Goal: Task Accomplishment & Management: Manage account settings

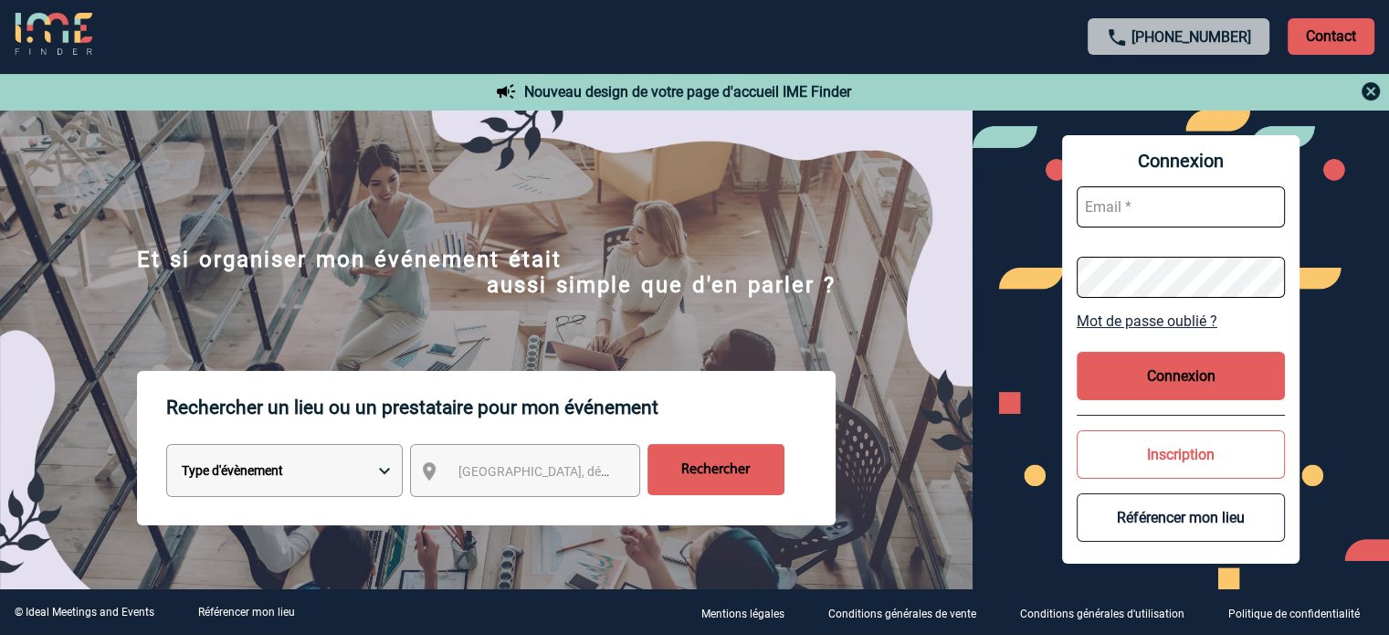
type input "[EMAIL_ADDRESS][DOMAIN_NAME]"
click at [1162, 375] on button "Connexion" at bounding box center [1181, 376] width 208 height 48
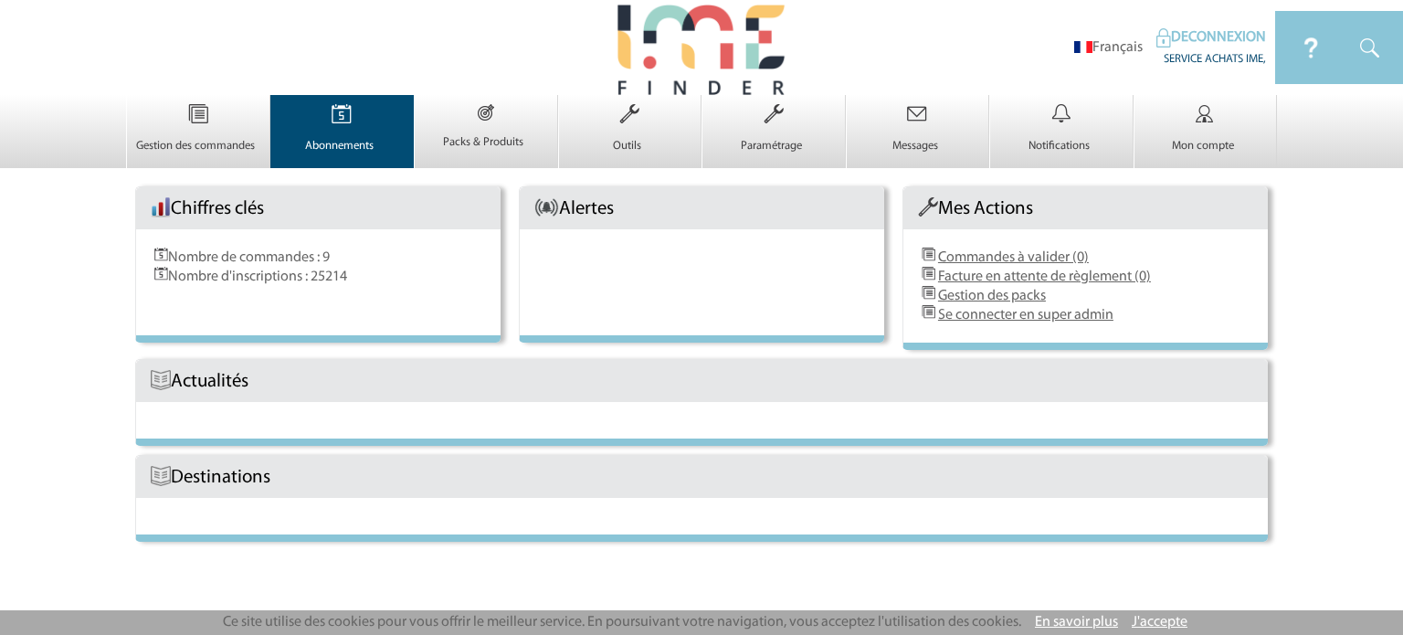
click at [352, 139] on p "Abonnements" at bounding box center [340, 146] width 138 height 15
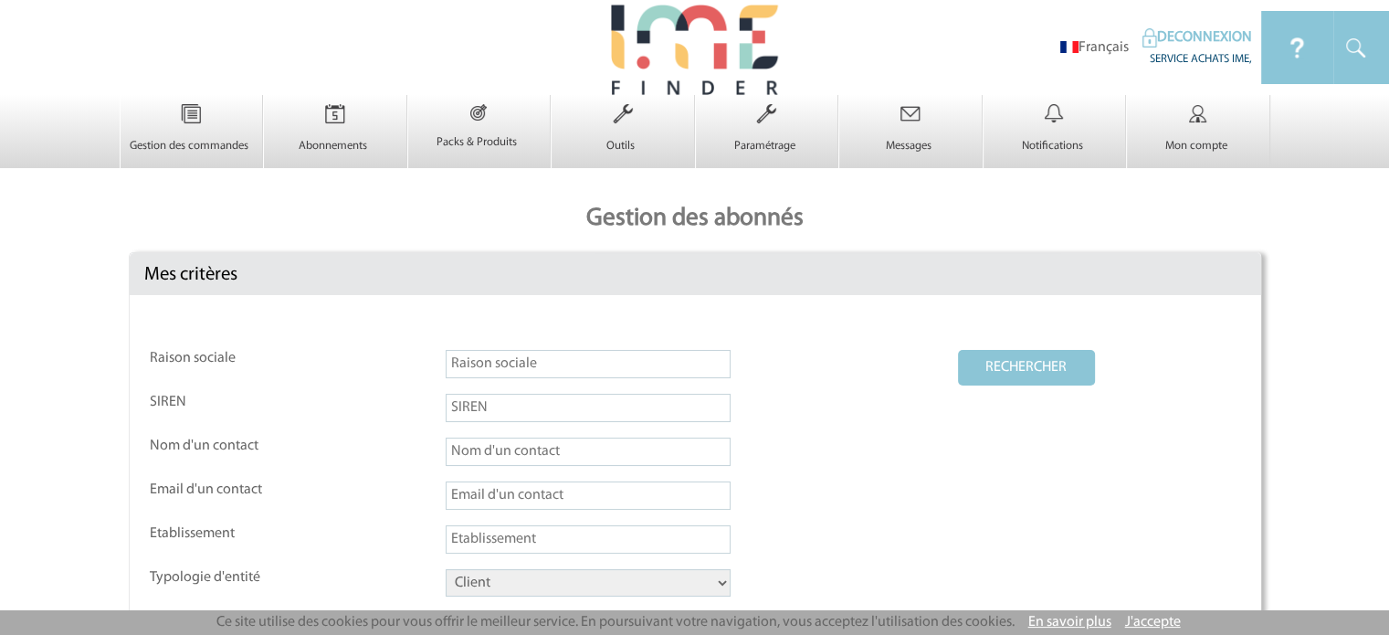
click at [570, 364] on input "text" at bounding box center [588, 364] width 285 height 28
type input "hospitality"
click at [603, 581] on select "Client Fournisseur Agence Promoteur Genius Backoffice" at bounding box center [588, 582] width 285 height 27
select select "FOURNISSEUR"
click at [446, 569] on select "Client Fournisseur Agence Promoteur Genius Backoffice" at bounding box center [588, 582] width 285 height 27
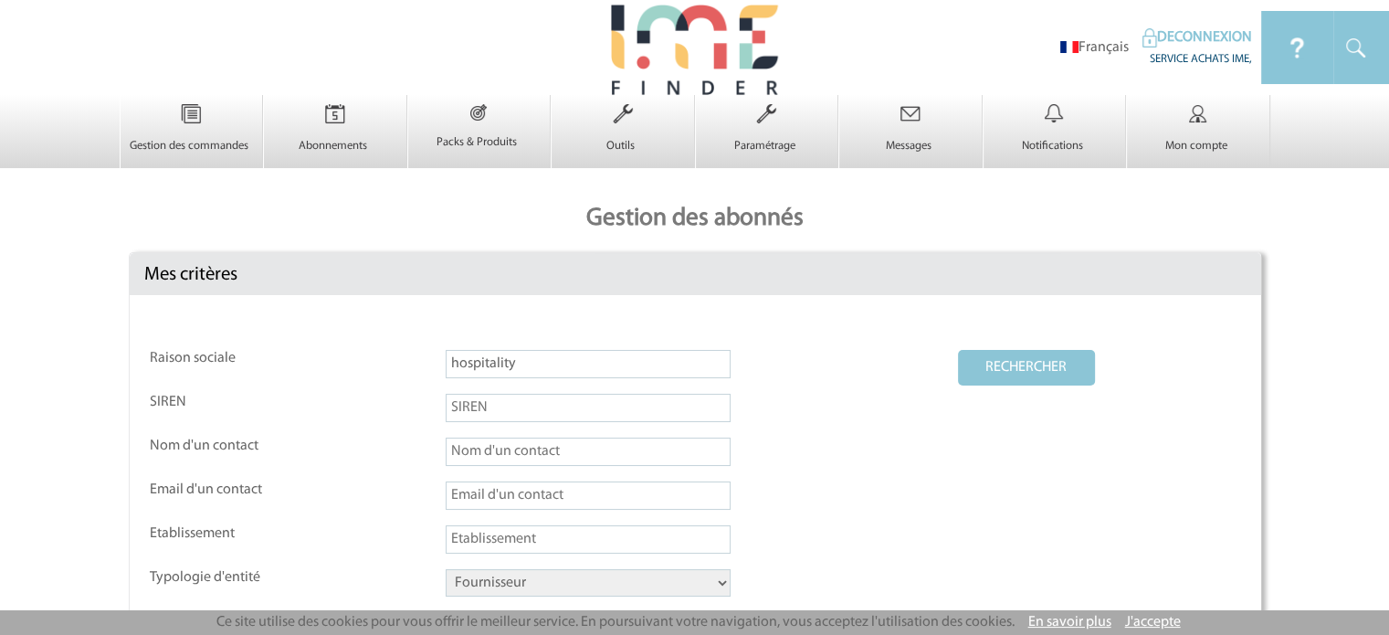
click at [1011, 366] on button "RECHERCHER" at bounding box center [1026, 368] width 137 height 36
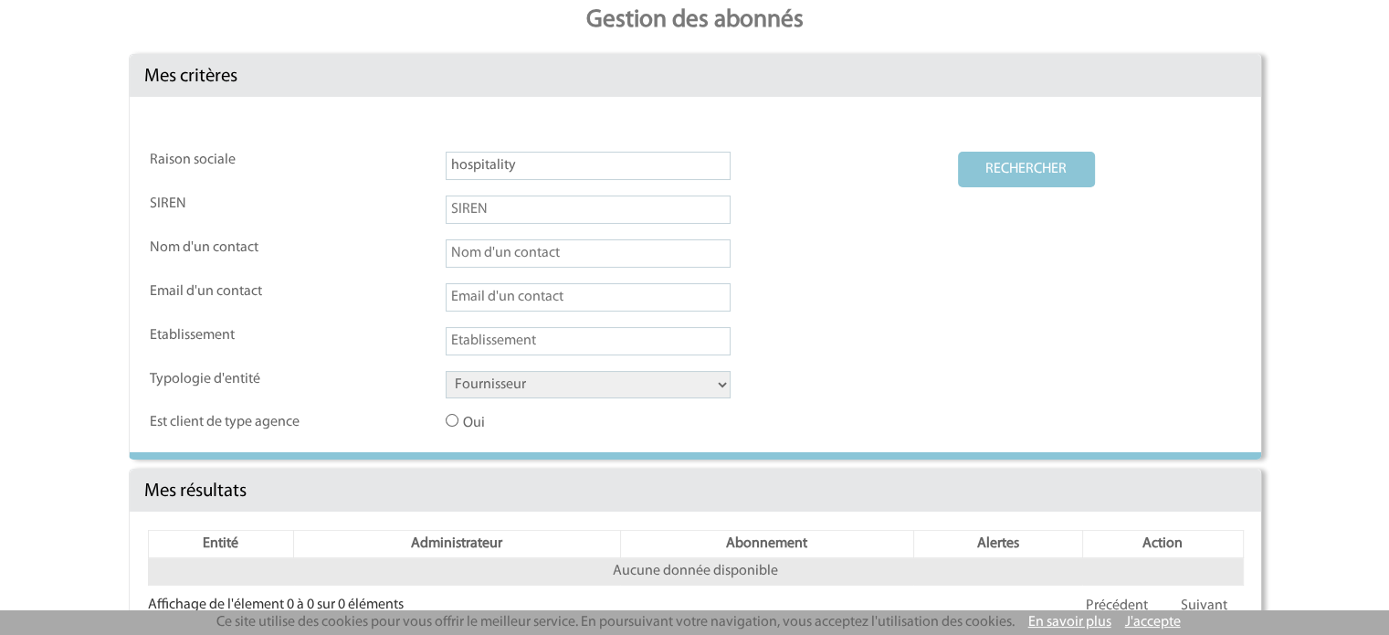
scroll to position [237, 0]
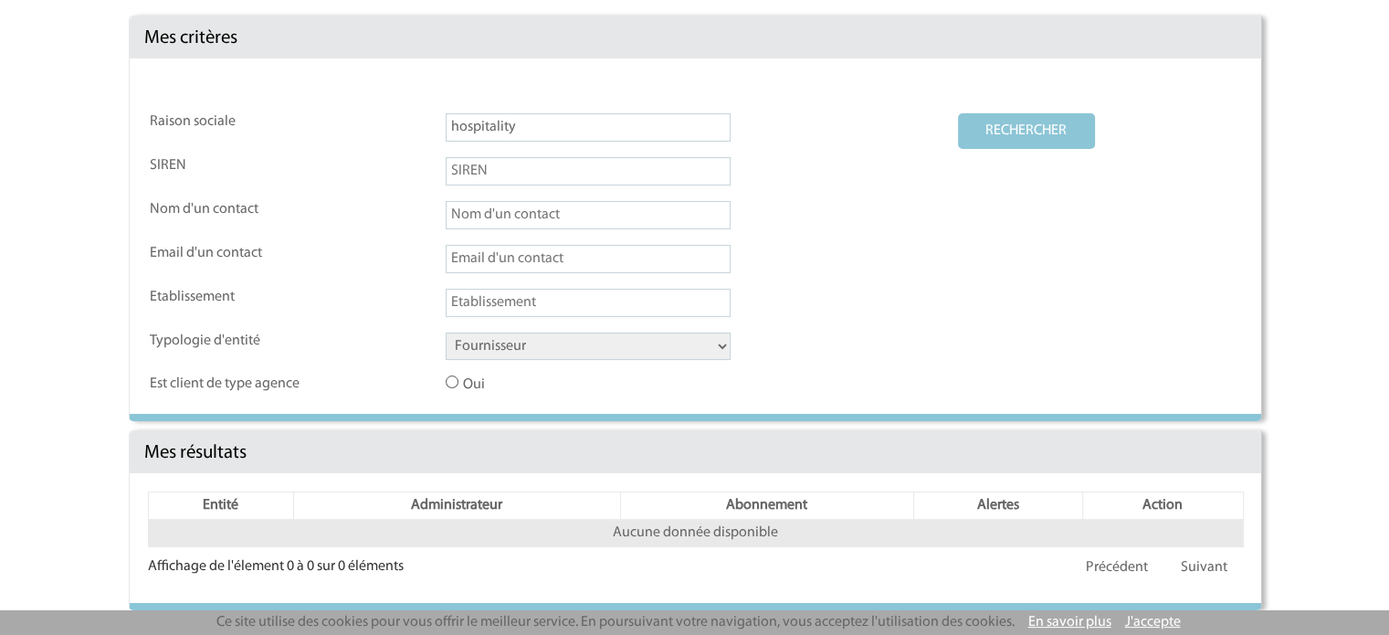
click at [1018, 132] on button "RECHERCHER" at bounding box center [1026, 131] width 137 height 36
click at [534, 121] on input "hospitality" at bounding box center [588, 127] width 285 height 28
click at [1016, 118] on button "RECHERCHER" at bounding box center [1026, 131] width 137 height 36
click at [1014, 120] on button "RECHERCHER" at bounding box center [1026, 131] width 137 height 36
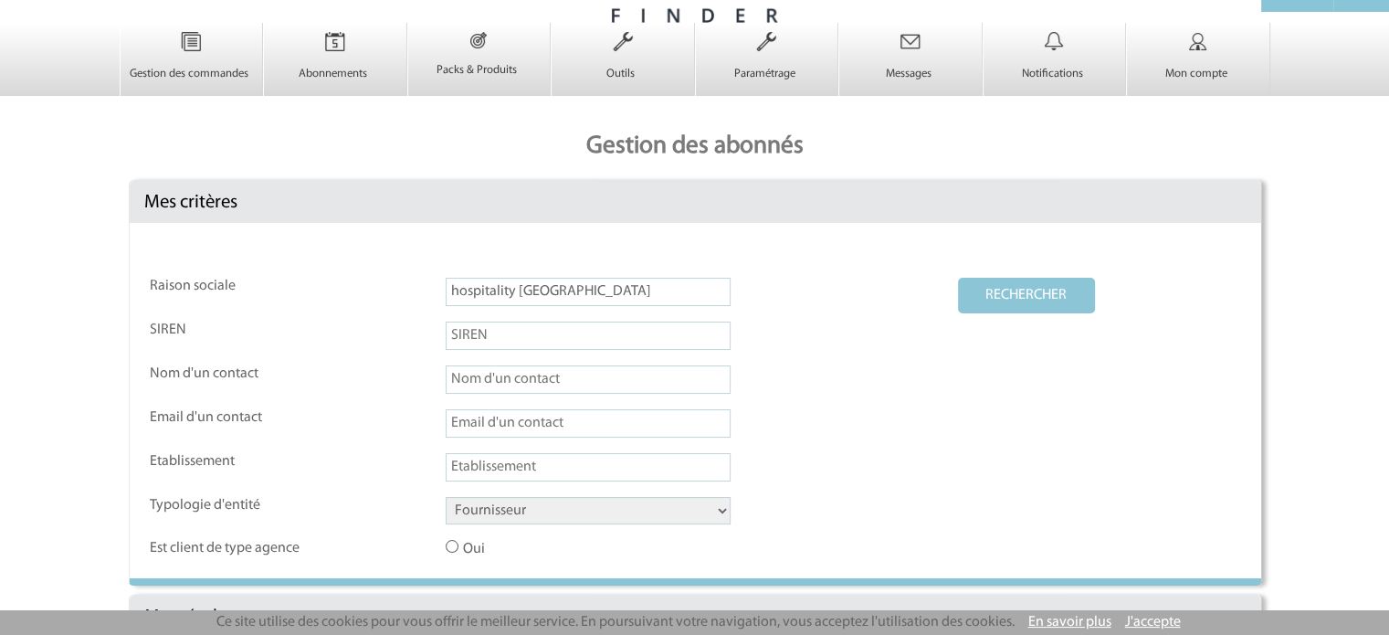
scroll to position [0, 0]
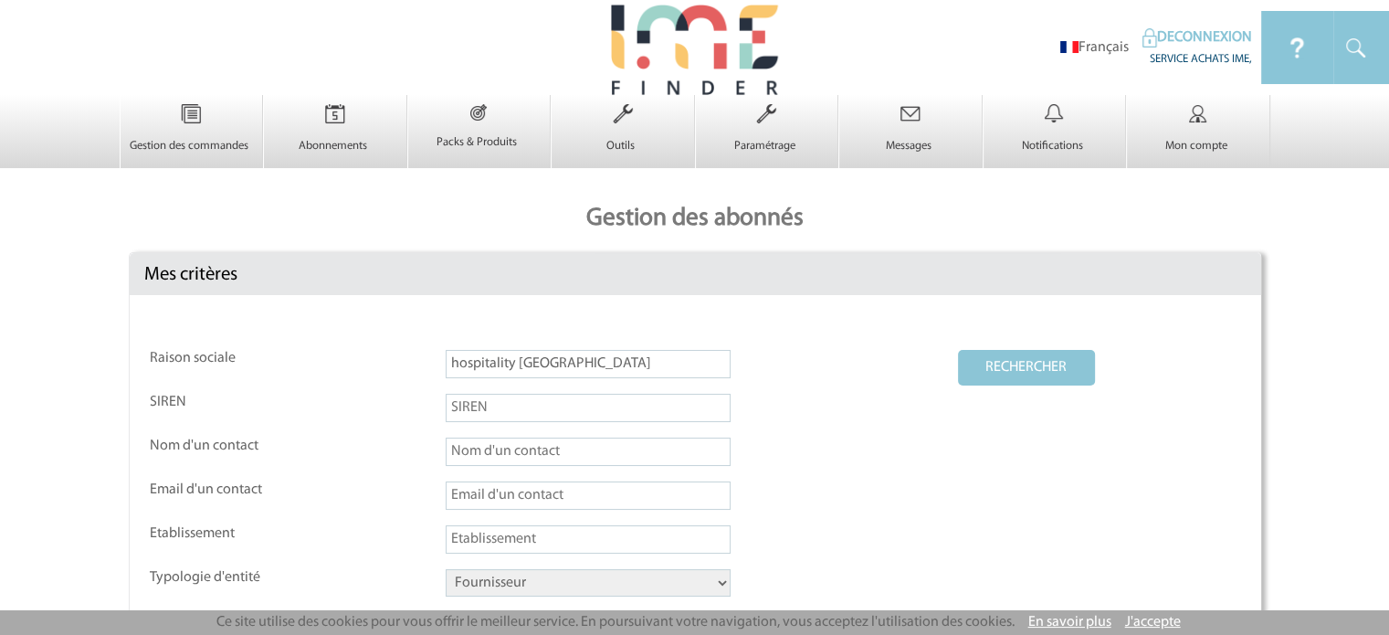
drag, startPoint x: 324, startPoint y: 364, endPoint x: 232, endPoint y: 359, distance: 92.4
click at [259, 359] on tr "Raison sociale hospitality paris RECHERCHER" at bounding box center [695, 371] width 1091 height 42
drag, startPoint x: 566, startPoint y: 364, endPoint x: 141, endPoint y: 364, distance: 425.5
click at [141, 364] on div "Raison sociale hospitality paris RECHERCHER SIREN Nom d'un contact Email d'un c…" at bounding box center [695, 472] width 1131 height 355
click at [1030, 383] on button "RECHERCHER" at bounding box center [1026, 368] width 137 height 36
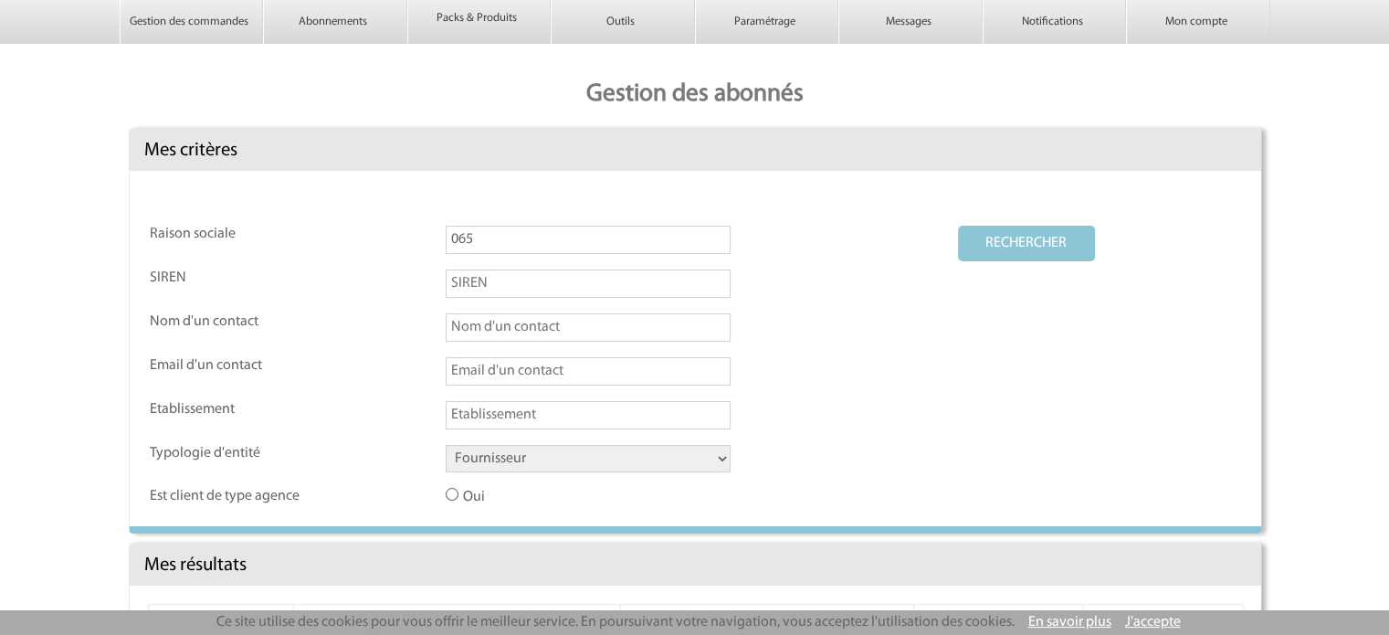
scroll to position [237, 0]
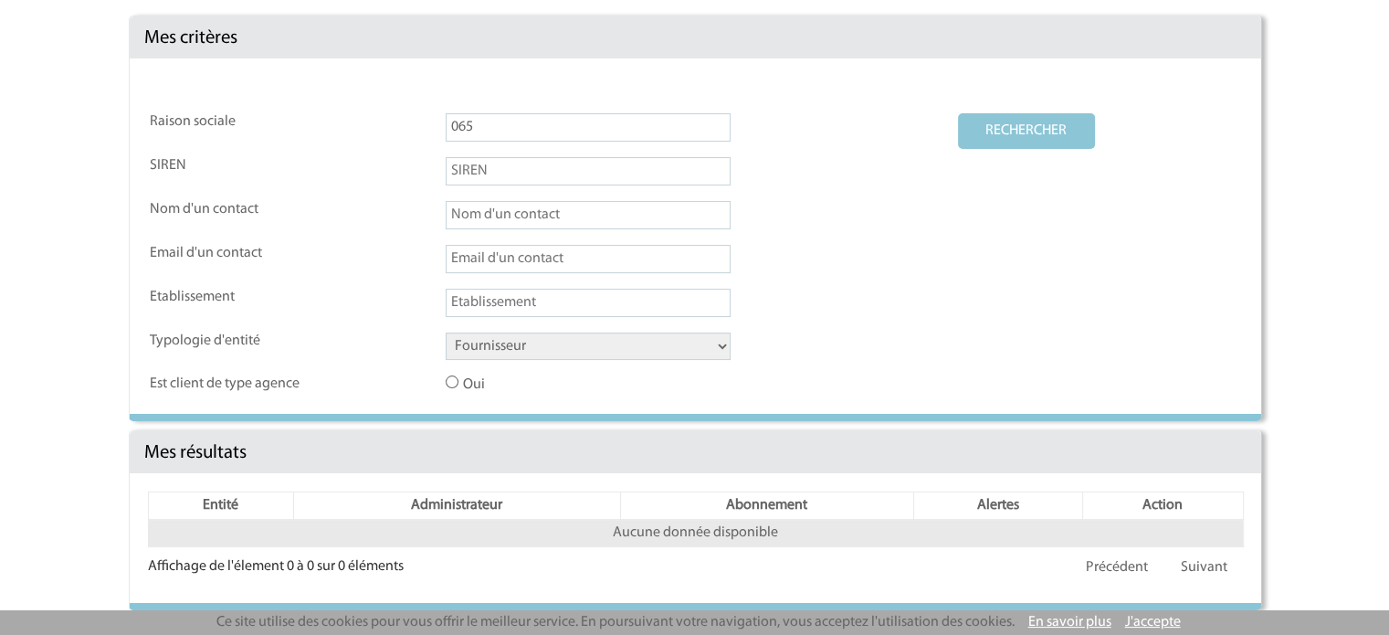
click at [564, 328] on td at bounding box center [701, 310] width 510 height 42
click at [555, 343] on select "Client Fournisseur Agence Promoteur Genius Backoffice" at bounding box center [588, 345] width 285 height 27
click at [446, 332] on select "Client Fournisseur Agence Promoteur Genius Backoffice" at bounding box center [588, 345] width 285 height 27
click at [1083, 122] on button "RECHERCHER" at bounding box center [1026, 131] width 137 height 36
click at [1067, 124] on button "RECHERCHER" at bounding box center [1026, 131] width 137 height 36
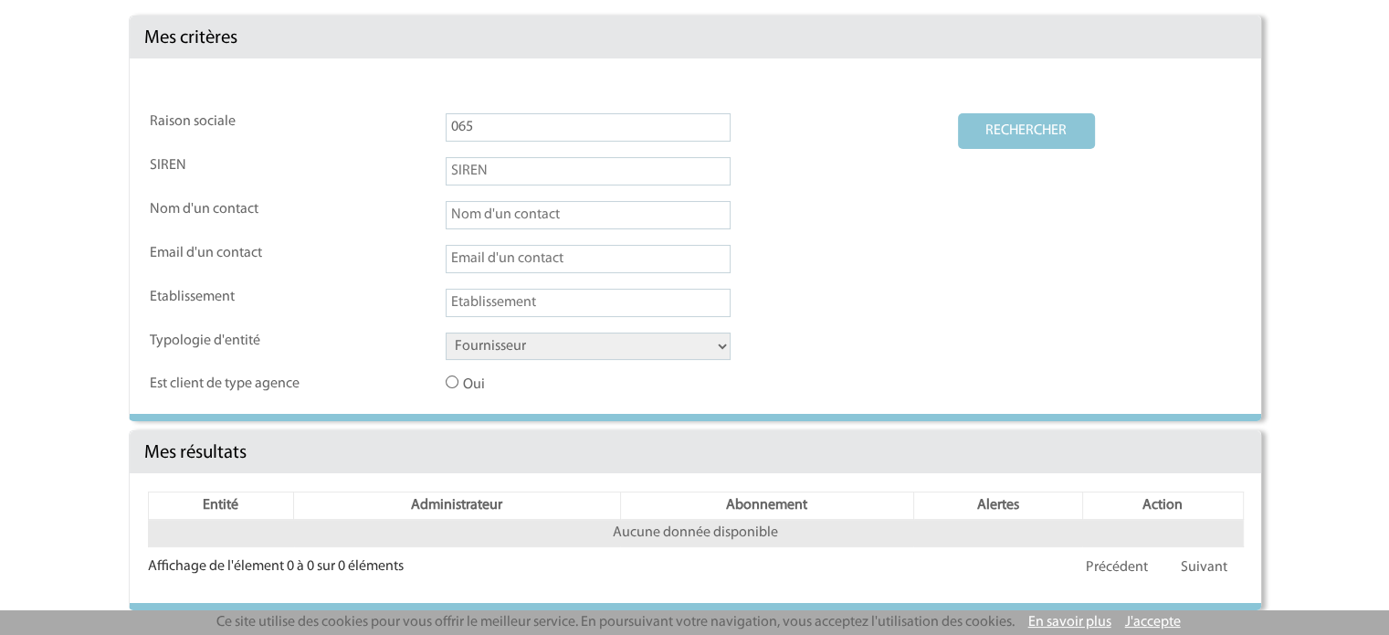
click at [502, 122] on input "065" at bounding box center [588, 127] width 285 height 28
drag, startPoint x: 432, startPoint y: 134, endPoint x: 363, endPoint y: 145, distance: 70.3
click at [363, 145] on tr "Raison sociale 065 RECHERCHER" at bounding box center [695, 134] width 1091 height 42
type input "65"
click at [997, 136] on button "RECHERCHER" at bounding box center [1026, 131] width 137 height 36
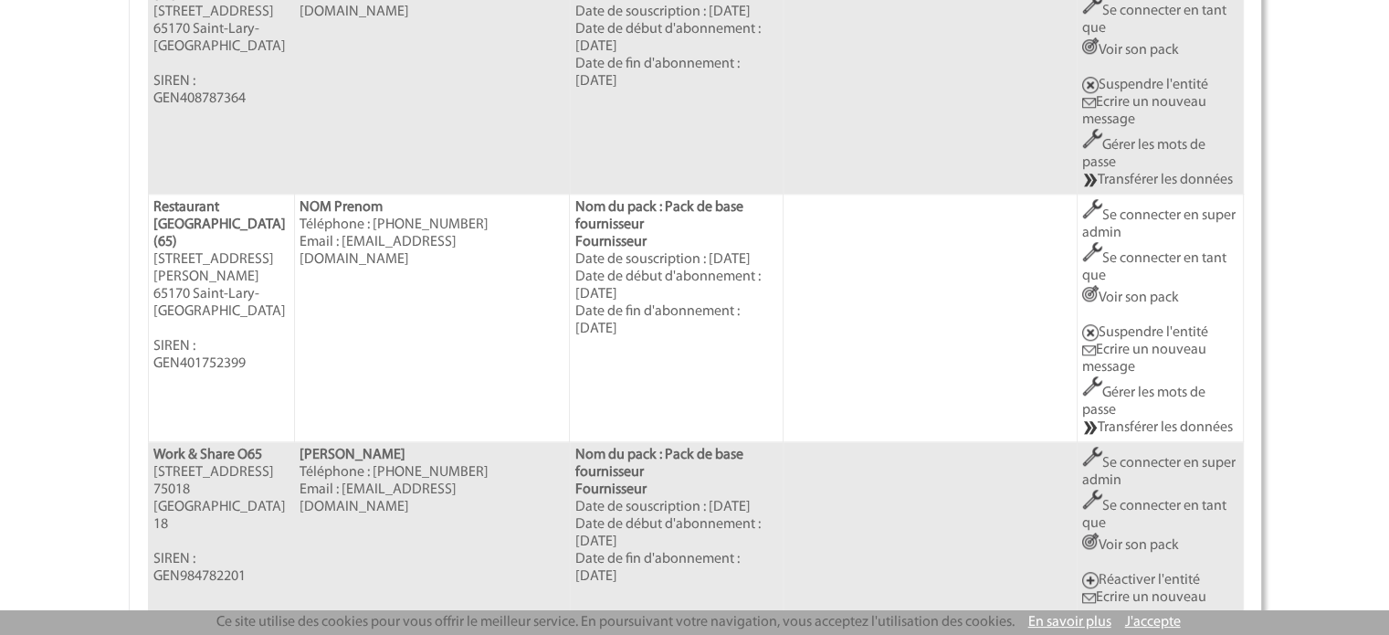
scroll to position [1826, 0]
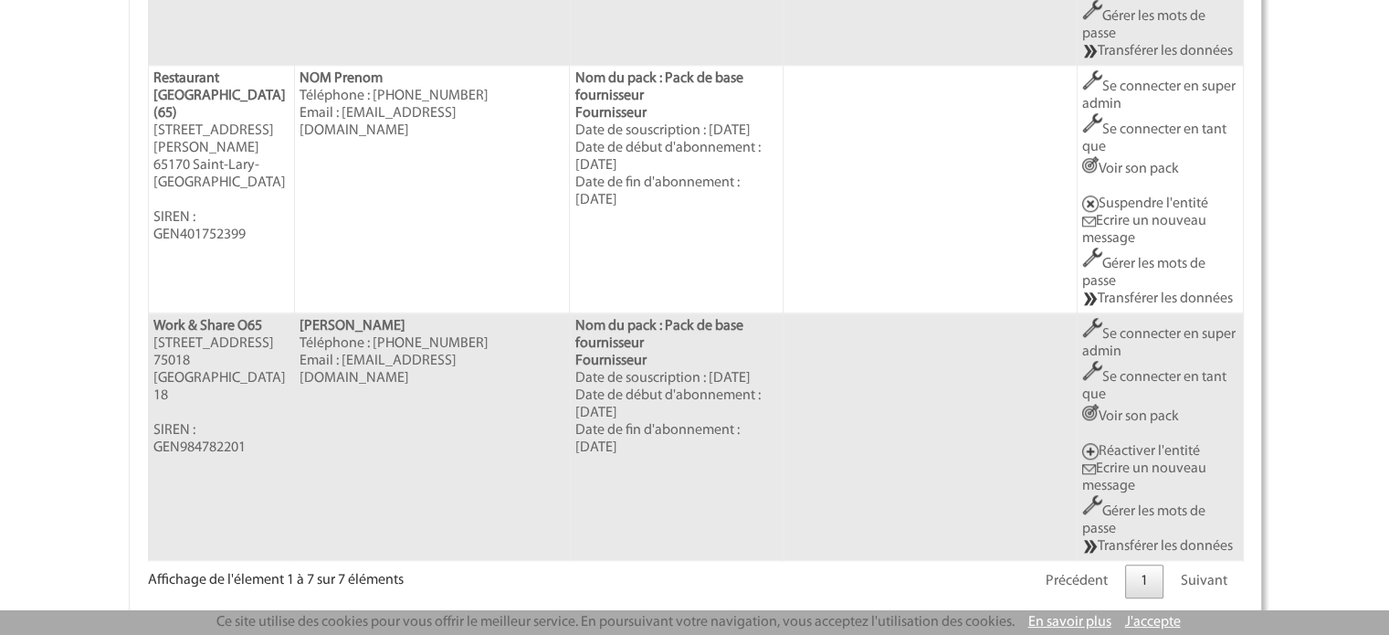
click at [1137, 327] on link "Se connecter en super admin" at bounding box center [1158, 343] width 153 height 32
